Goal: Task Accomplishment & Management: Use online tool/utility

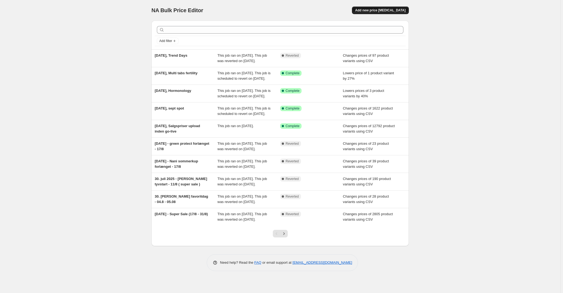
click at [377, 8] on span "Add new price [MEDICAL_DATA]" at bounding box center [380, 10] width 50 height 4
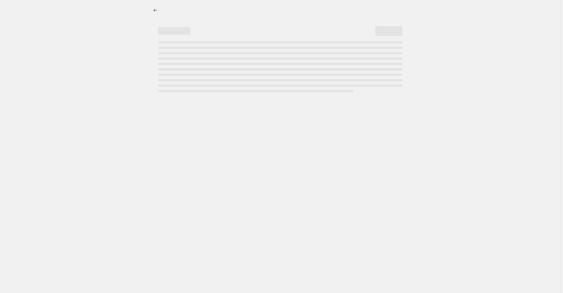
select select "percentage"
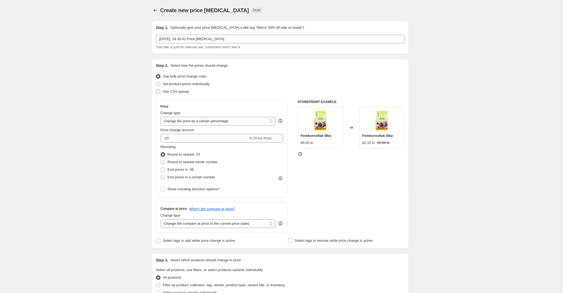
click at [183, 91] on span "Use CSV upload" at bounding box center [176, 91] width 26 height 4
click at [156, 90] on input "Use CSV upload" at bounding box center [156, 89] width 0 height 0
radio input "true"
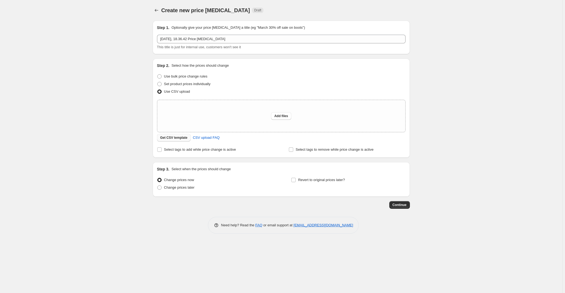
click at [177, 136] on span "Get CSV template" at bounding box center [173, 137] width 27 height 4
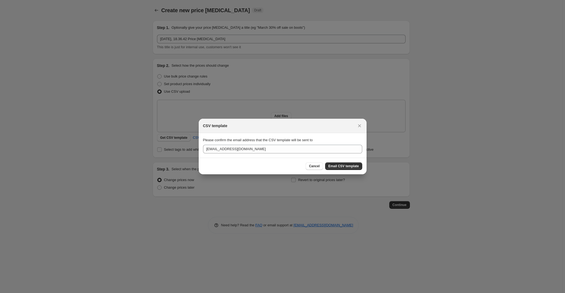
click at [336, 166] on span "Email CSV template" at bounding box center [344, 166] width 31 height 4
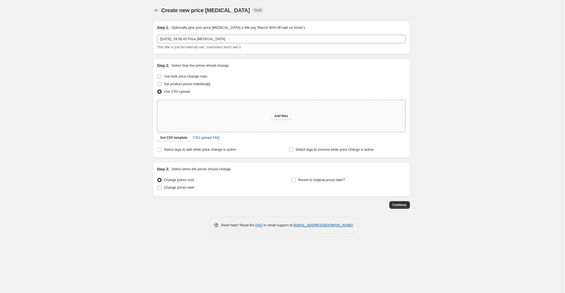
click at [282, 117] on span "Add files" at bounding box center [281, 116] width 14 height 4
type input "C:\fakepath\Efterårsudsalg NO.csv"
click at [274, 114] on button "Add files" at bounding box center [281, 116] width 20 height 8
type input "C:\fakepath\Efterårsudsalg NO.csv"
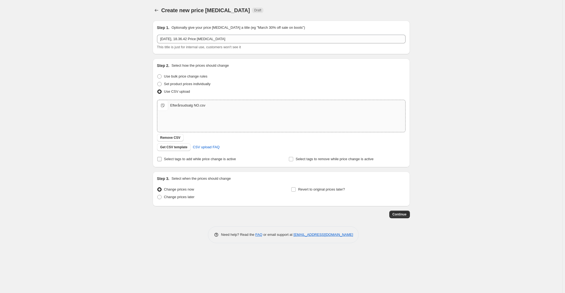
click at [193, 160] on span "Select tags to add while price change is active" at bounding box center [200, 159] width 72 height 4
click at [162, 160] on input "Select tags to add while price change is active" at bounding box center [159, 159] width 4 height 4
checkbox input "true"
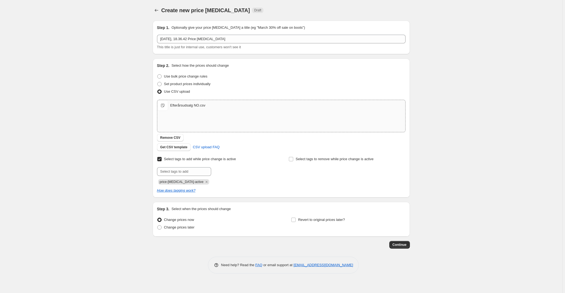
click at [336, 166] on div "Select tags to remove while price change is active" at bounding box center [347, 169] width 117 height 29
click at [336, 157] on span "Select tags to remove while price change is active" at bounding box center [335, 159] width 78 height 4
click at [293, 157] on input "Select tags to remove while price change is active" at bounding box center [291, 159] width 4 height 4
checkbox input "true"
click at [176, 171] on input "text" at bounding box center [184, 171] width 54 height 9
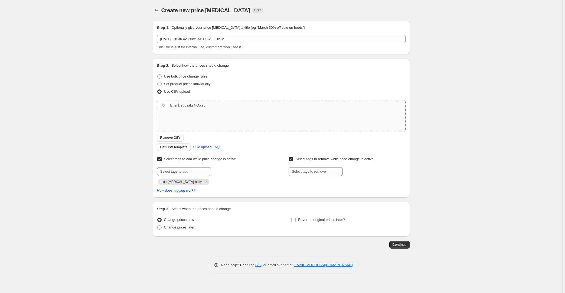
click at [280, 174] on div "Select tags to add while price change is active Submit price-[MEDICAL_DATA]-act…" at bounding box center [281, 169] width 249 height 29
click at [312, 171] on input "text" at bounding box center [316, 171] width 54 height 9
click at [180, 227] on span "Change prices later" at bounding box center [179, 227] width 31 height 4
click at [158, 225] on input "Change prices later" at bounding box center [157, 225] width 0 height 0
radio input "true"
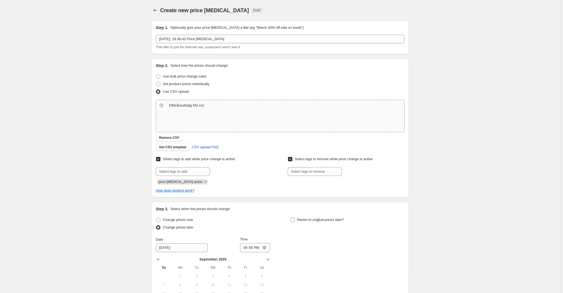
click at [320, 221] on span "Revert to original prices later?" at bounding box center [320, 220] width 47 height 4
click at [322, 218] on span "Revert to original prices later?" at bounding box center [320, 220] width 47 height 4
click at [295, 218] on input "Revert to original prices later?" at bounding box center [292, 220] width 4 height 4
checkbox input "true"
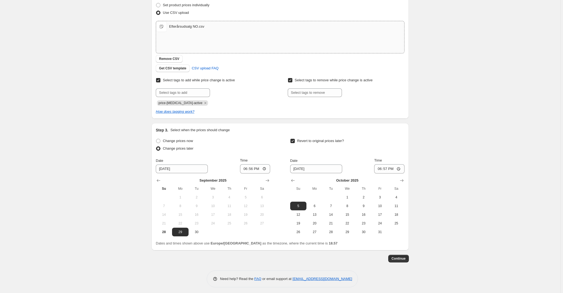
scroll to position [81, 0]
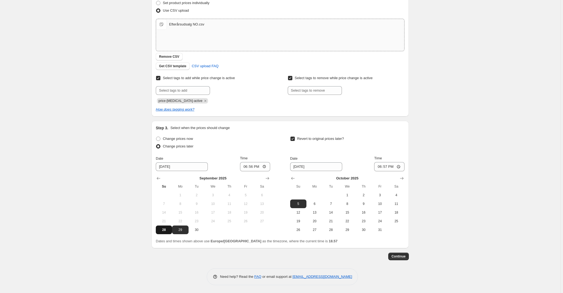
click at [164, 231] on span "28" at bounding box center [164, 230] width 12 height 4
type input "9/28/2025"
click at [250, 166] on input "18:56" at bounding box center [255, 166] width 30 height 9
type input "23:59"
click at [368, 149] on div "Revert to original prices later?" at bounding box center [347, 143] width 114 height 16
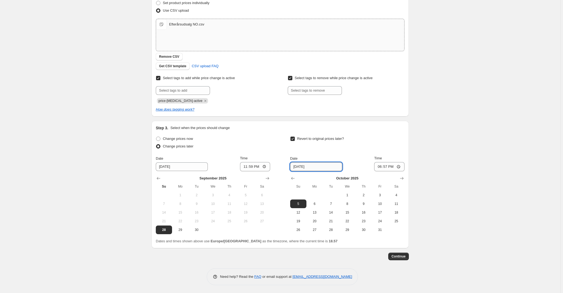
click at [295, 167] on input "10/5/2025" at bounding box center [316, 166] width 52 height 9
click at [301, 220] on span "19" at bounding box center [298, 221] width 12 height 4
type input "10/19/2025"
click at [183, 230] on span "29" at bounding box center [180, 230] width 12 height 4
type input "9/29/2025"
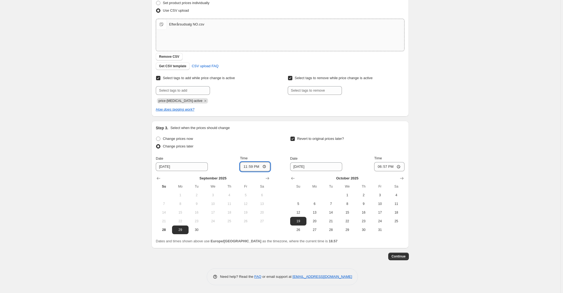
click at [250, 168] on input "23:59" at bounding box center [255, 166] width 30 height 9
type input "00:01"
click at [108, 177] on div "Create new price change job. This page is ready Create new price change job Dra…" at bounding box center [280, 106] width 560 height 374
drag, startPoint x: 387, startPoint y: 167, endPoint x: 408, endPoint y: 170, distance: 21.7
click at [388, 167] on input "18:57" at bounding box center [389, 166] width 30 height 9
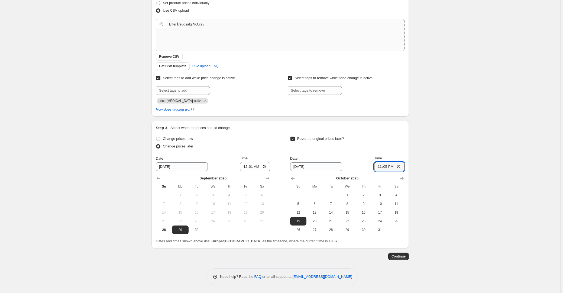
type input "23:59"
drag, startPoint x: 470, startPoint y: 170, endPoint x: 469, endPoint y: 173, distance: 2.8
click at [470, 170] on div "Create new price change job. This page is ready Create new price change job Dra…" at bounding box center [280, 106] width 560 height 374
click at [400, 257] on span "Continue" at bounding box center [398, 256] width 14 height 4
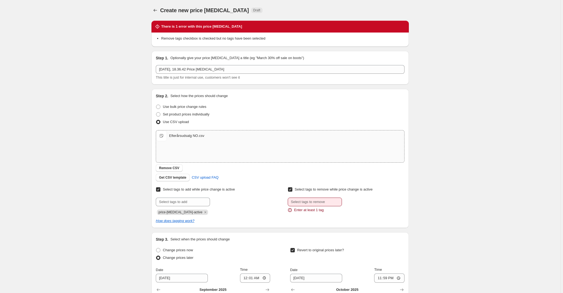
click at [298, 191] on span "Select tags to remove while price change is active" at bounding box center [334, 189] width 78 height 4
click at [292, 191] on input "Select tags to remove while price change is active" at bounding box center [290, 189] width 4 height 4
checkbox input "false"
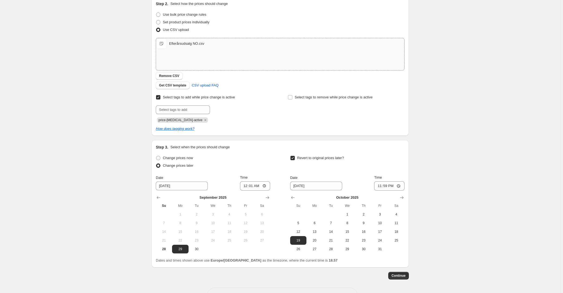
scroll to position [98, 0]
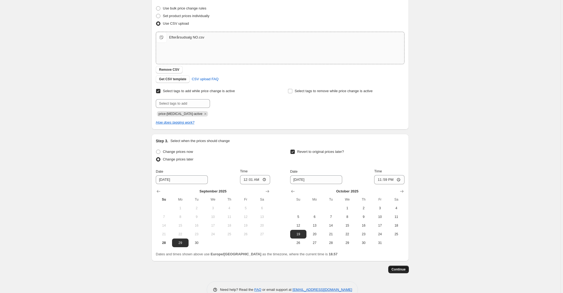
click at [399, 266] on button "Continue" at bounding box center [398, 270] width 21 height 8
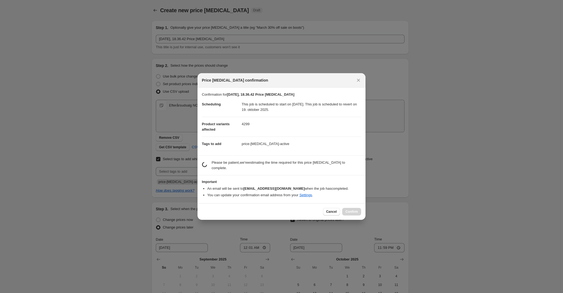
scroll to position [0, 0]
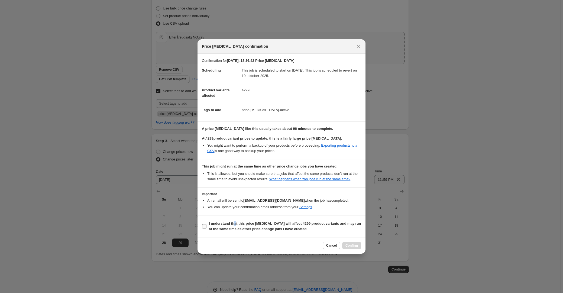
drag, startPoint x: 235, startPoint y: 225, endPoint x: 252, endPoint y: 226, distance: 16.5
click at [237, 225] on b "I understand that this price change job will affect 4299 product variants and m…" at bounding box center [285, 225] width 152 height 9
drag, startPoint x: 228, startPoint y: 228, endPoint x: 235, endPoint y: 226, distance: 7.5
click at [230, 227] on b "I understand that this price change job will affect 4299 product variants and m…" at bounding box center [285, 225] width 152 height 9
click at [228, 227] on b "I understand that this price change job will affect 4299 product variants and m…" at bounding box center [285, 225] width 152 height 9
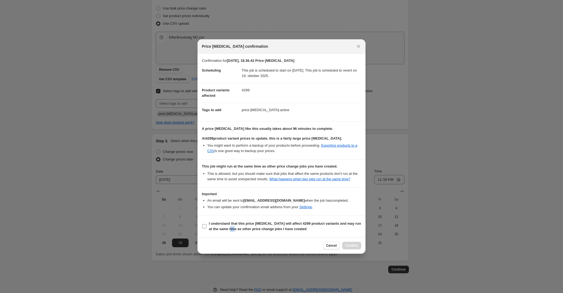
click at [206, 227] on input "I understand that this price change job will affect 4299 product variants and m…" at bounding box center [204, 226] width 4 height 4
checkbox input "true"
click at [356, 245] on span "Confirm" at bounding box center [351, 245] width 12 height 4
